Goal: Find specific page/section: Find specific page/section

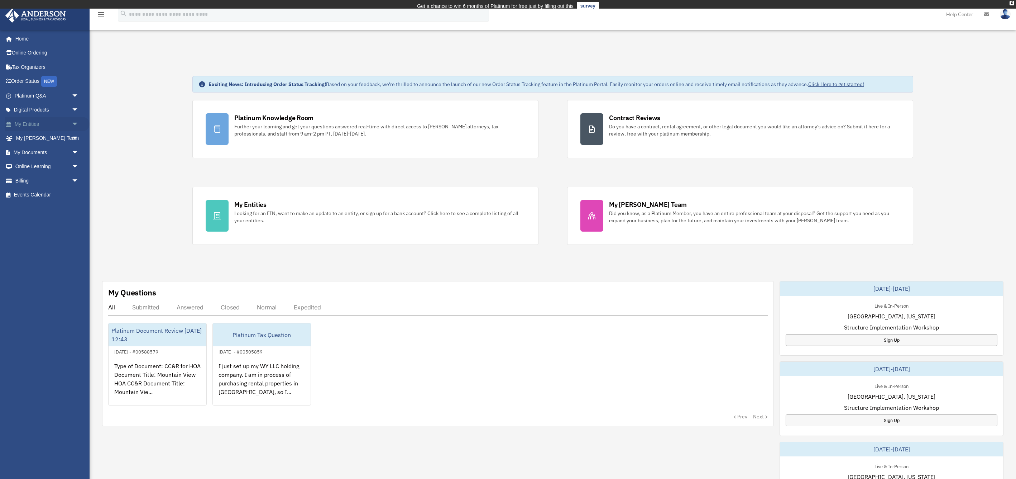
click at [48, 125] on link "My Entities arrow_drop_down" at bounding box center [47, 124] width 85 height 14
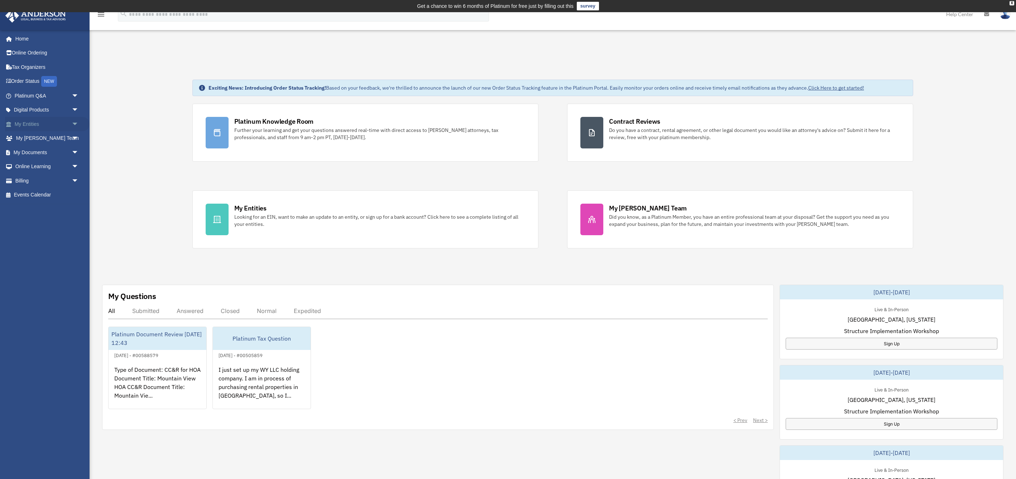
click at [57, 125] on link "My Entities arrow_drop_down" at bounding box center [47, 124] width 85 height 14
click at [45, 124] on link "My Entities arrow_drop_down" at bounding box center [47, 124] width 85 height 14
click at [75, 123] on span "arrow_drop_down" at bounding box center [79, 124] width 14 height 15
click at [58, 138] on link "Overview" at bounding box center [50, 138] width 80 height 14
click at [35, 138] on link "Overview" at bounding box center [50, 138] width 80 height 14
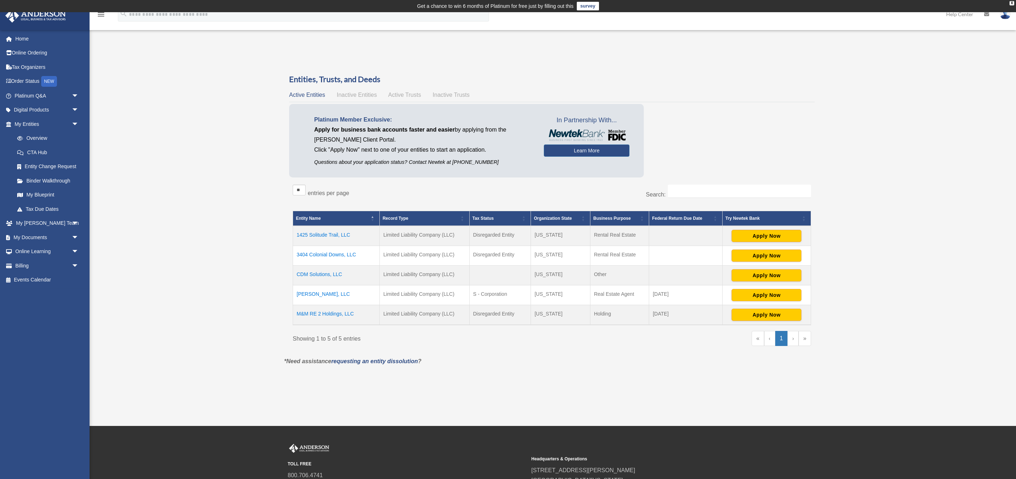
click at [331, 254] on td "3404 Colonial Downs, LLC" at bounding box center [336, 256] width 87 height 20
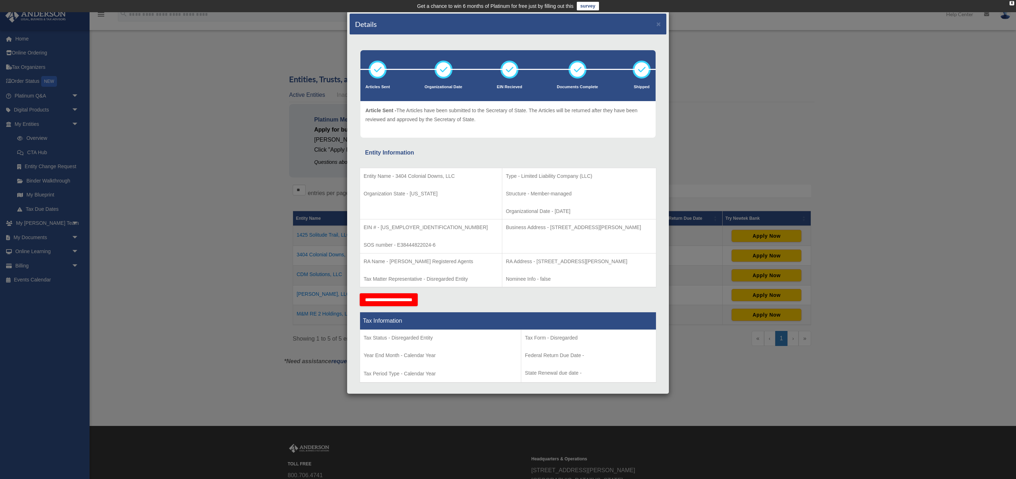
click at [529, 227] on p "Business Address - [STREET_ADDRESS][PERSON_NAME]" at bounding box center [579, 227] width 147 height 9
drag, startPoint x: 529, startPoint y: 228, endPoint x: 654, endPoint y: 232, distance: 125.1
click at [654, 232] on td "Business Address - [STREET_ADDRESS][PERSON_NAME]" at bounding box center [579, 236] width 154 height 34
copy p "[STREET_ADDRESS][PERSON_NAME]"
click at [657, 23] on button "×" at bounding box center [658, 24] width 5 height 8
